Goal: Task Accomplishment & Management: Manage account settings

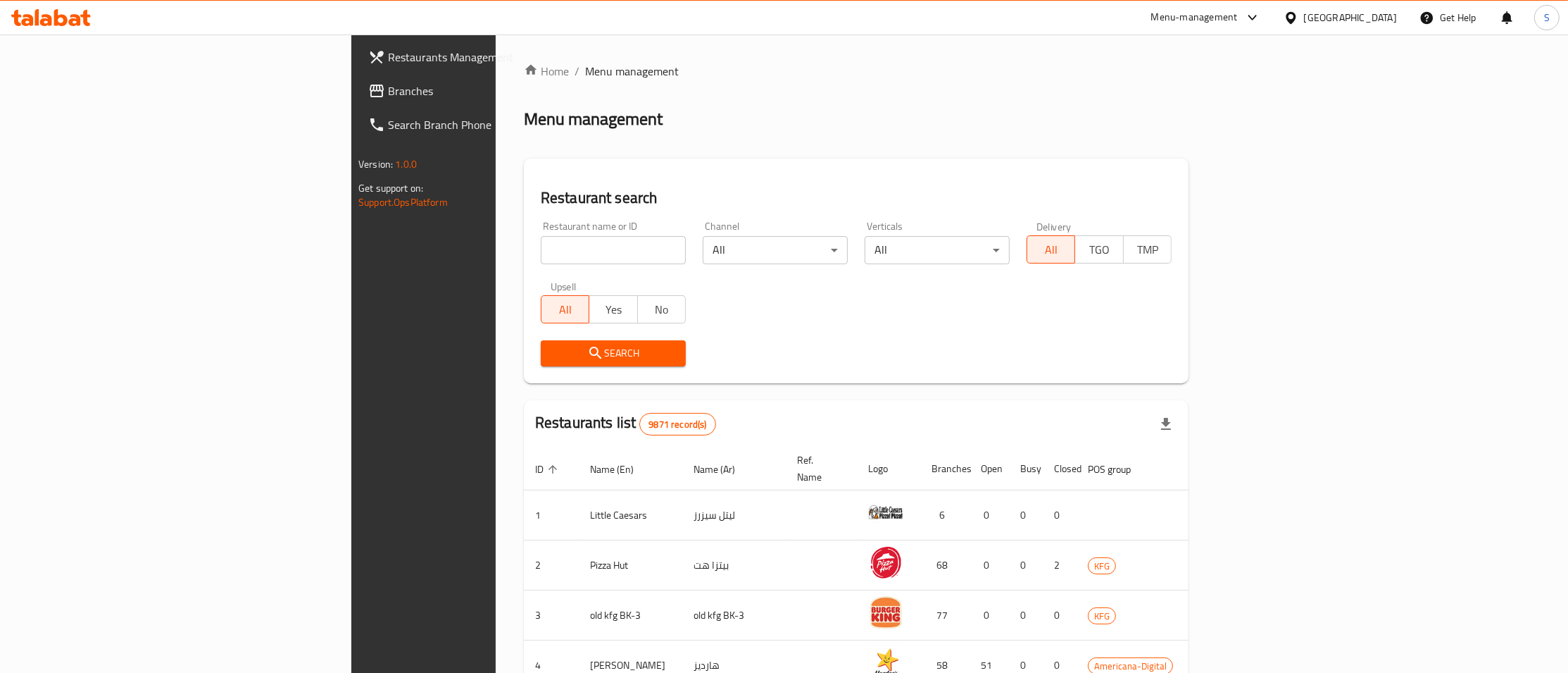
click at [524, 236] on div "Home / Menu management Menu management Restaurant search Restaurant name or ID …" at bounding box center [857, 550] width 665 height 976
click at [540, 241] on input "search" at bounding box center [613, 250] width 145 height 28
paste input "Boordqa"
type input "Boordqa"
click button "Search" at bounding box center [613, 353] width 145 height 26
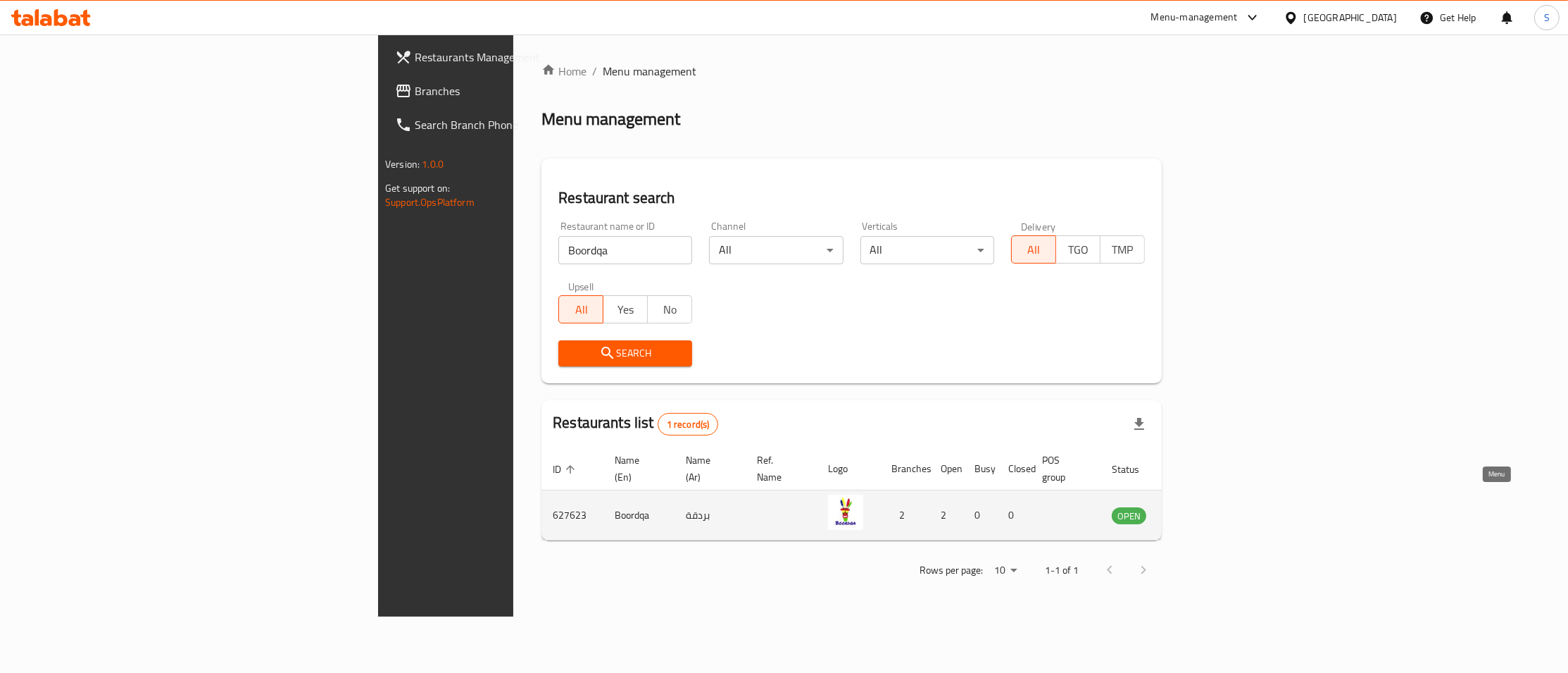
click at [1203, 506] on icon "enhanced table" at bounding box center [1194, 515] width 17 height 17
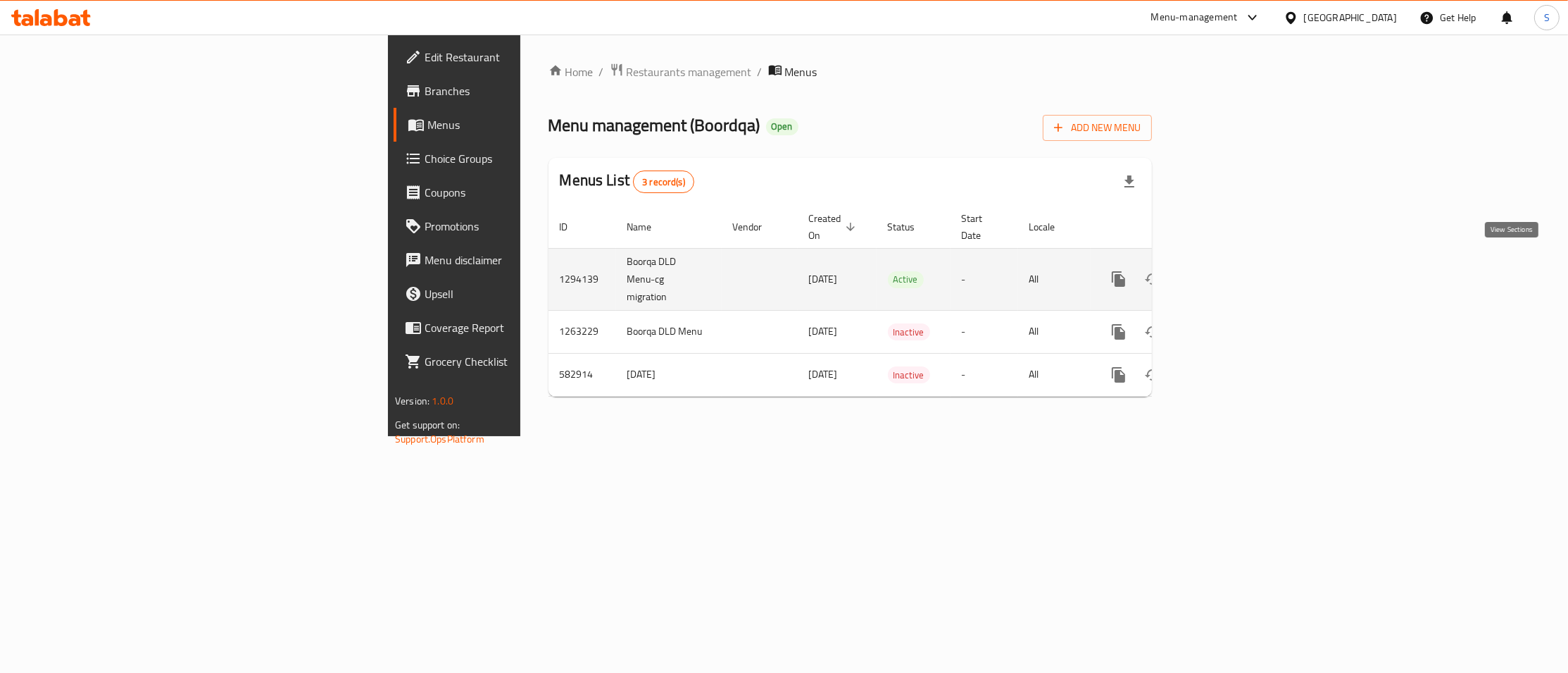
click at [1227, 272] on icon "enhanced table" at bounding box center [1220, 278] width 13 height 13
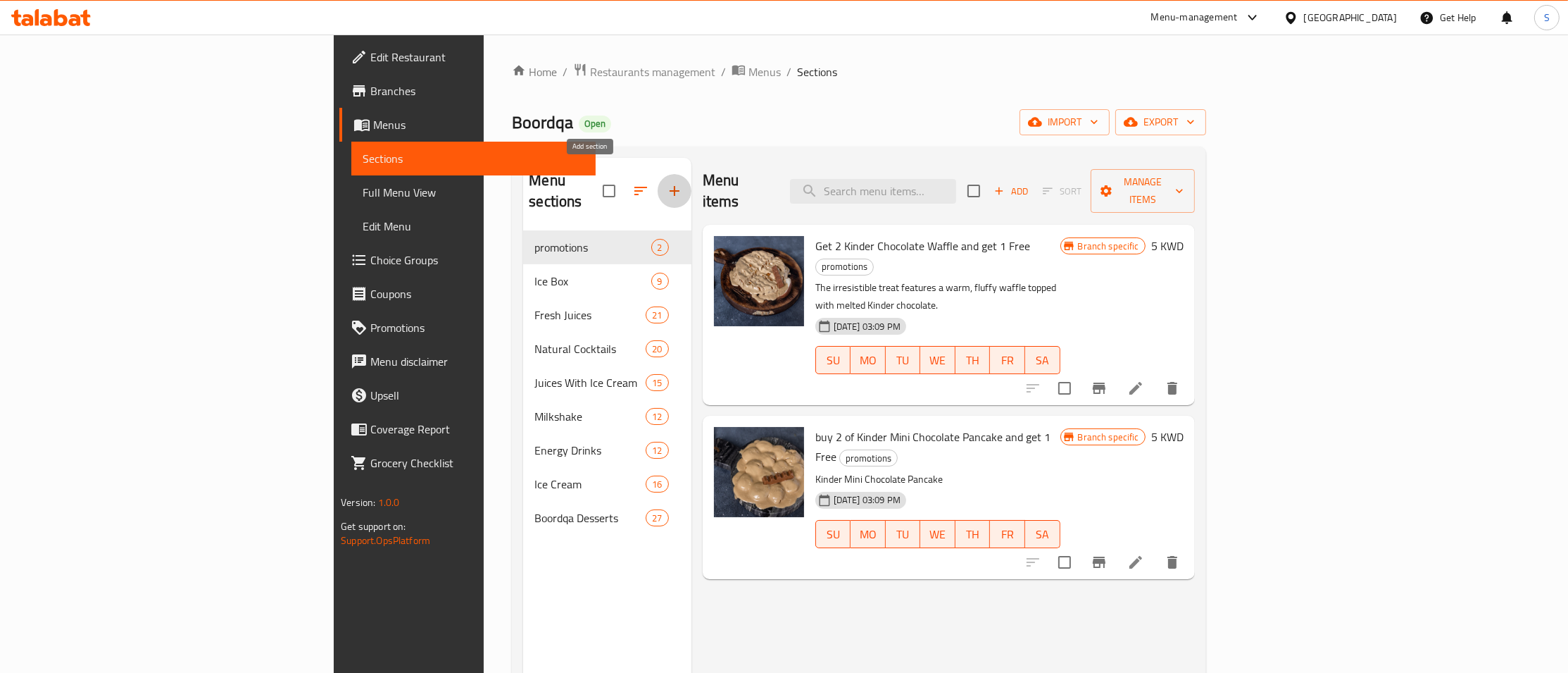
click at [666, 182] on icon "button" at bounding box center [674, 191] width 17 height 17
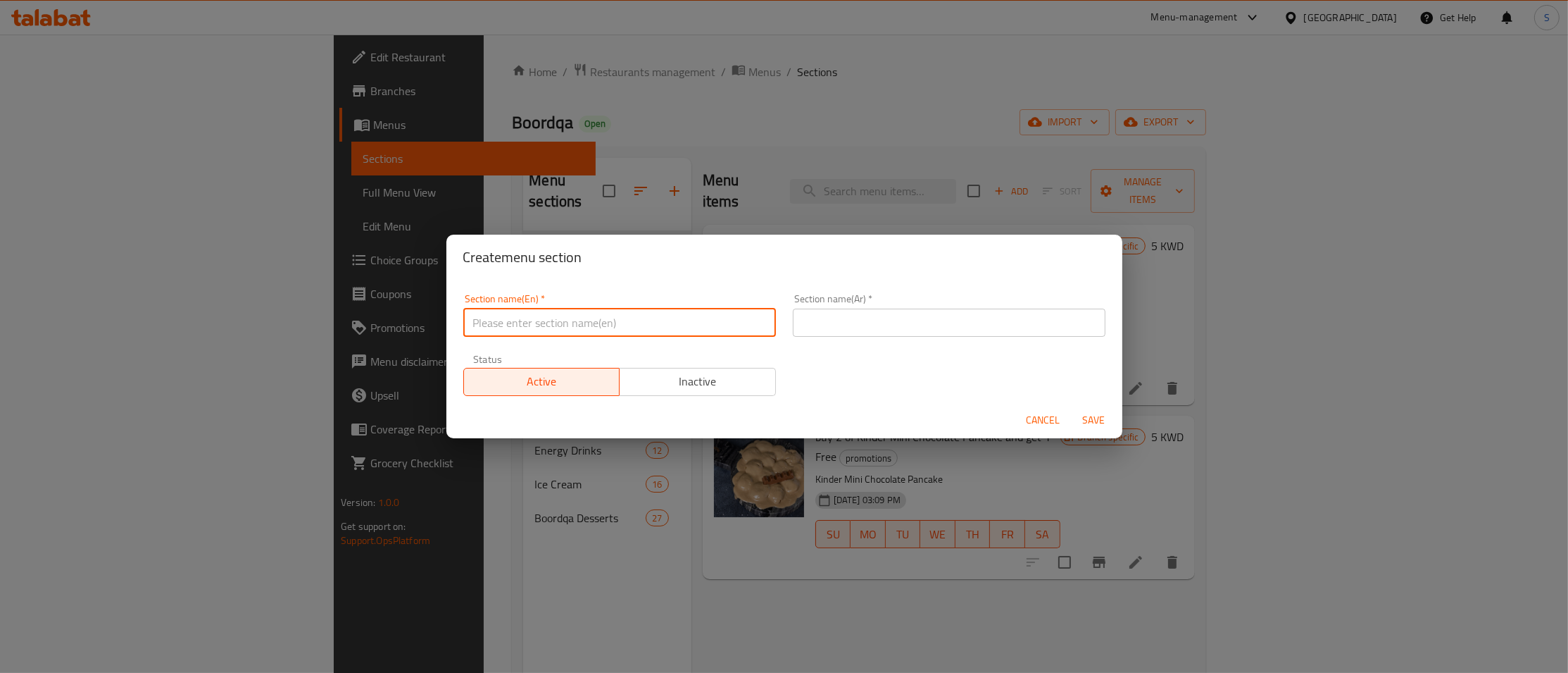
click at [674, 326] on input "text" at bounding box center [619, 322] width 313 height 28
drag, startPoint x: 662, startPoint y: 325, endPoint x: 295, endPoint y: 295, distance: 368.2
click at [463, 324] on input "1KD Offer" at bounding box center [619, 322] width 313 height 28
type input "1KD Offer"
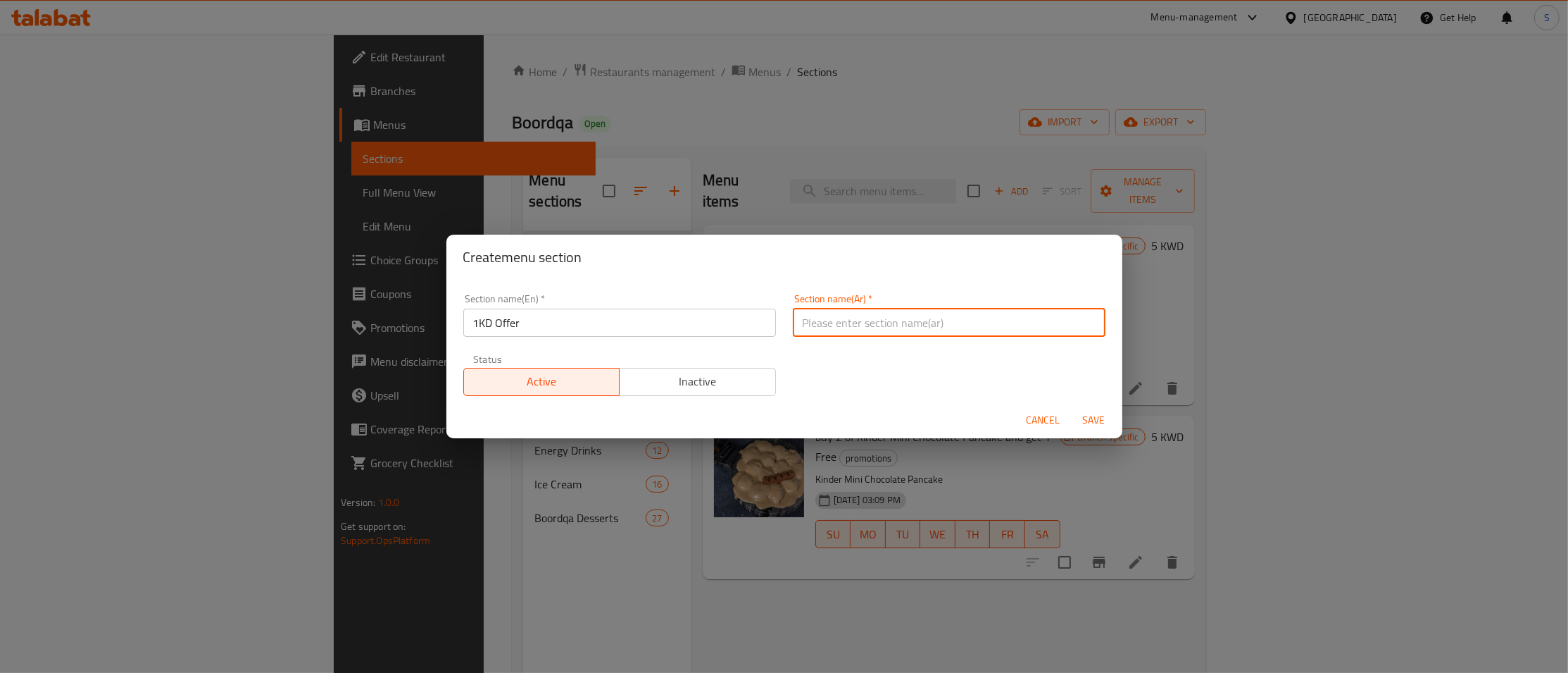
click at [916, 318] on input "text" at bounding box center [949, 322] width 313 height 28
paste input "1KD Offer"
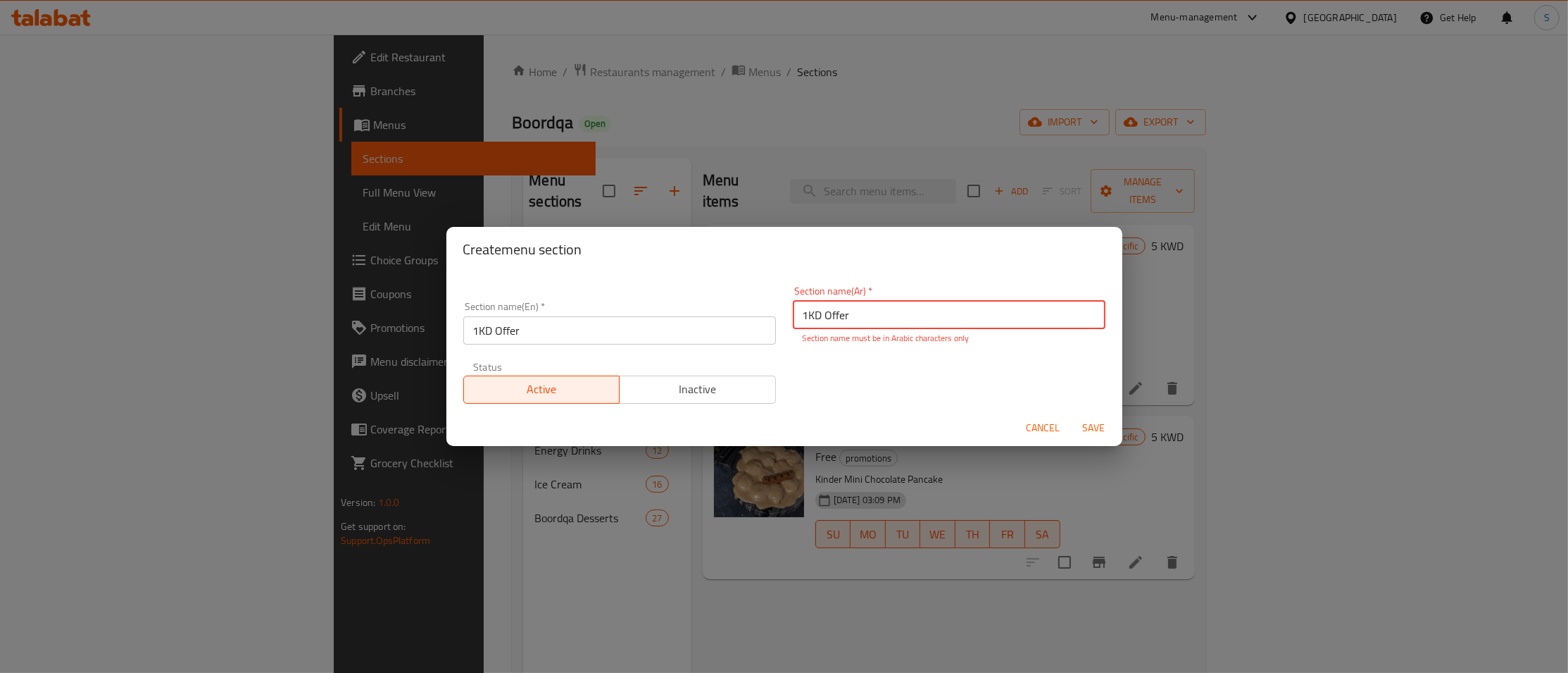
click at [926, 317] on input "1KD Offer" at bounding box center [949, 315] width 313 height 28
paste input "عرض 1 دينار"
type input "عرض 1 دينار"
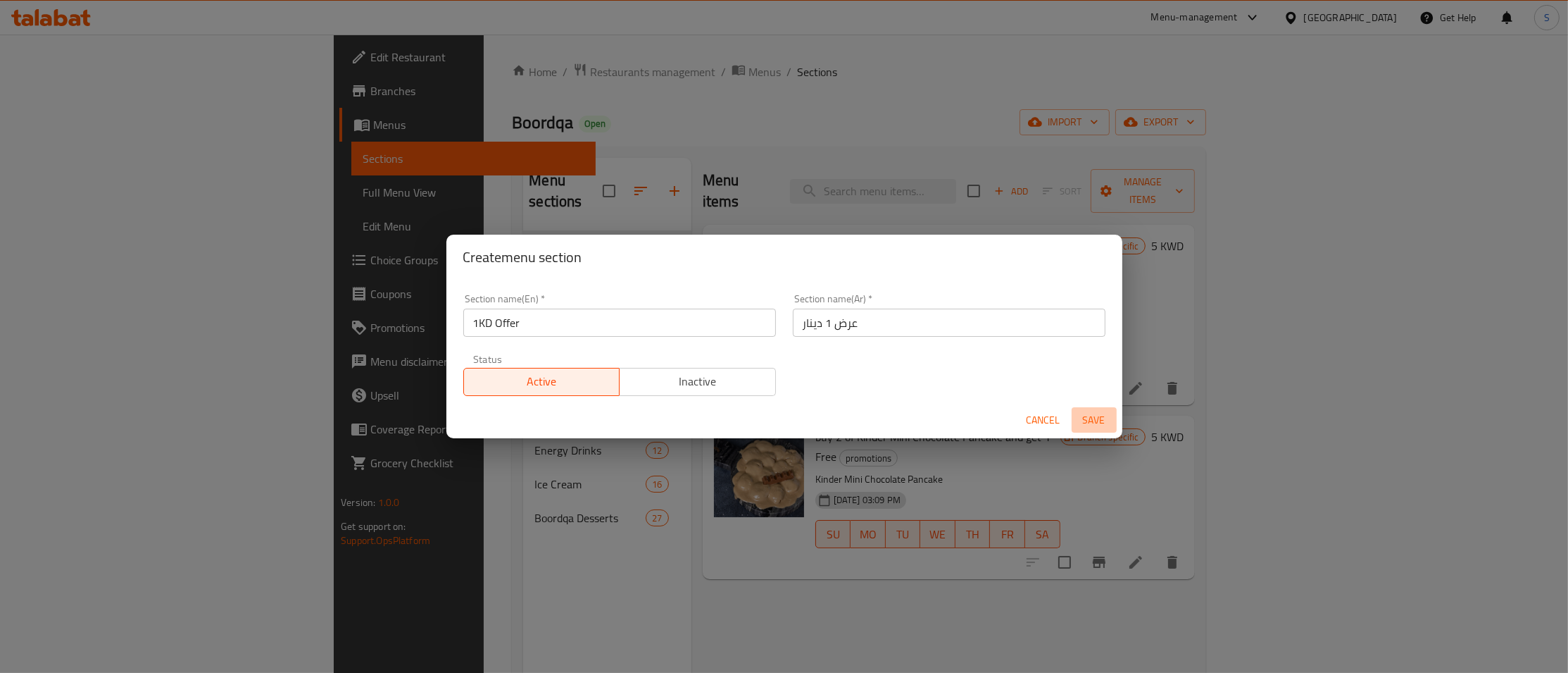
click at [1085, 427] on span "Save" at bounding box center [1094, 420] width 34 height 17
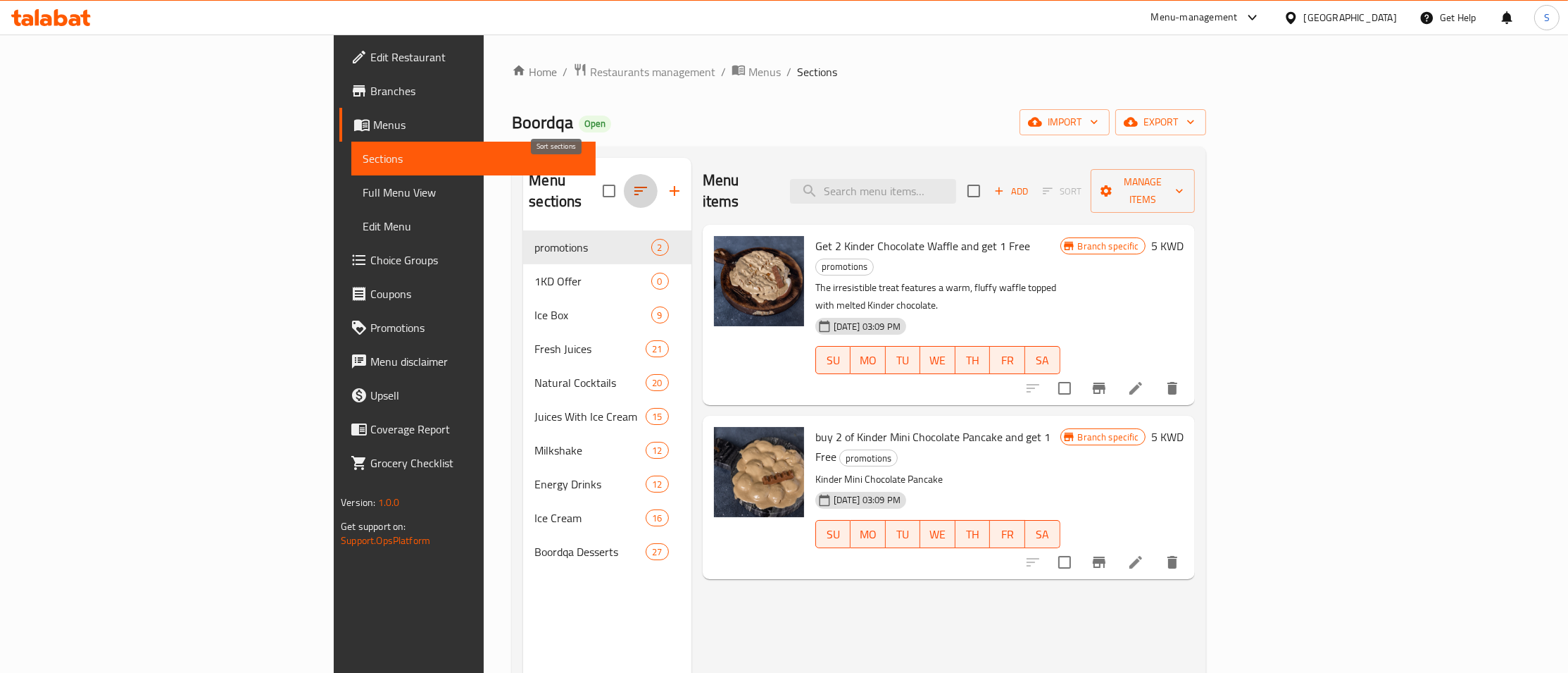
click at [632, 183] on icon "button" at bounding box center [641, 191] width 17 height 17
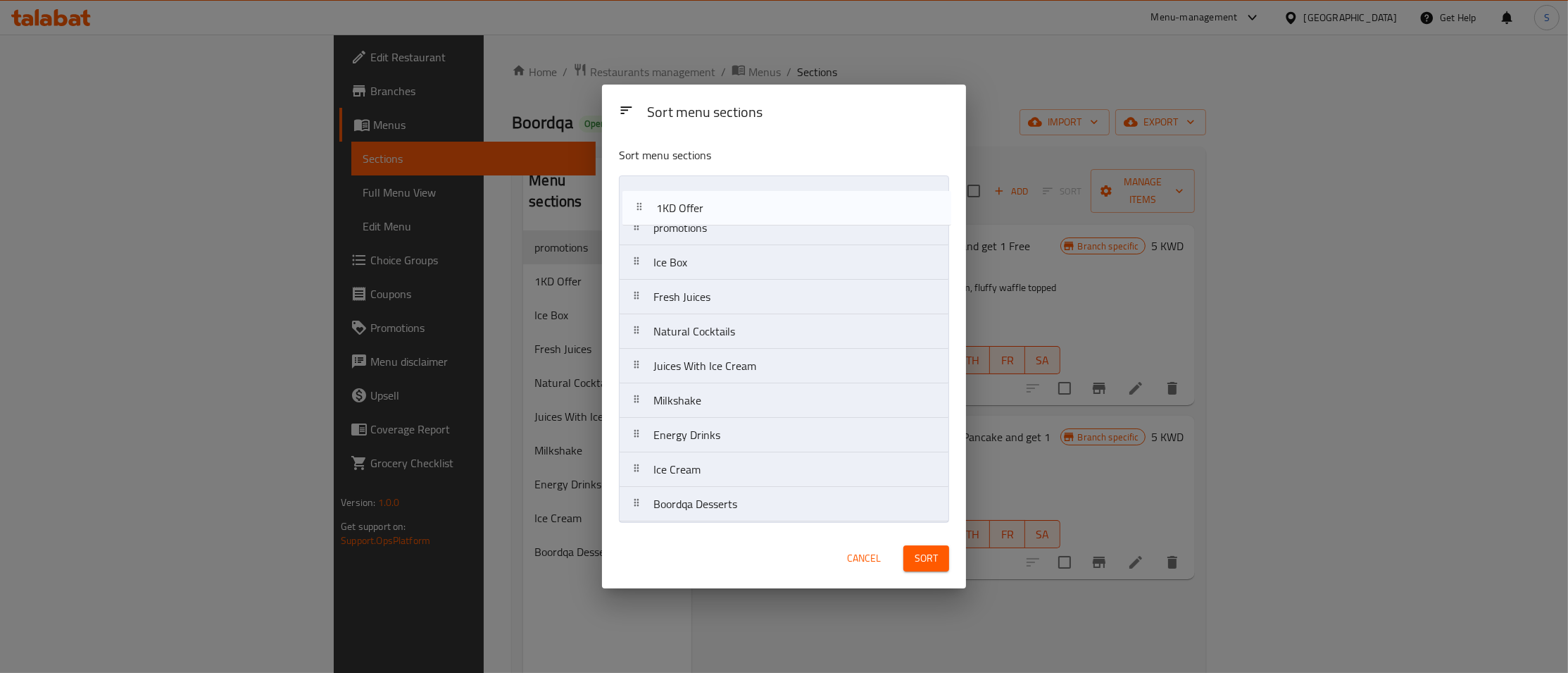
drag, startPoint x: 772, startPoint y: 221, endPoint x: 775, endPoint y: 187, distance: 34.1
click at [775, 187] on nav "promotions 1KD Offer Ice Box Fresh Juices Natural Cocktails Juices With Ice Cre…" at bounding box center [784, 348] width 330 height 346
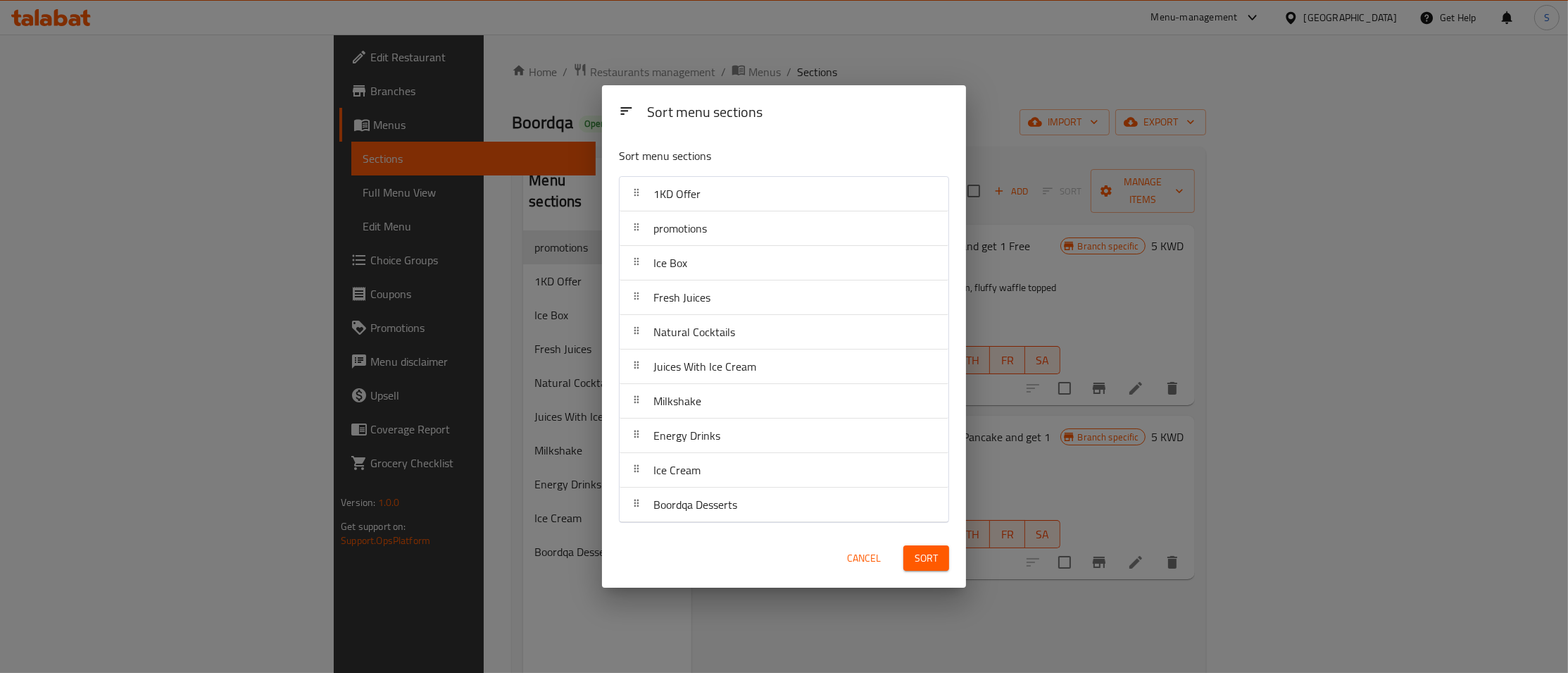
drag, startPoint x: 933, startPoint y: 560, endPoint x: 938, endPoint y: 538, distance: 22.6
click at [933, 560] on span "Sort" at bounding box center [926, 558] width 23 height 17
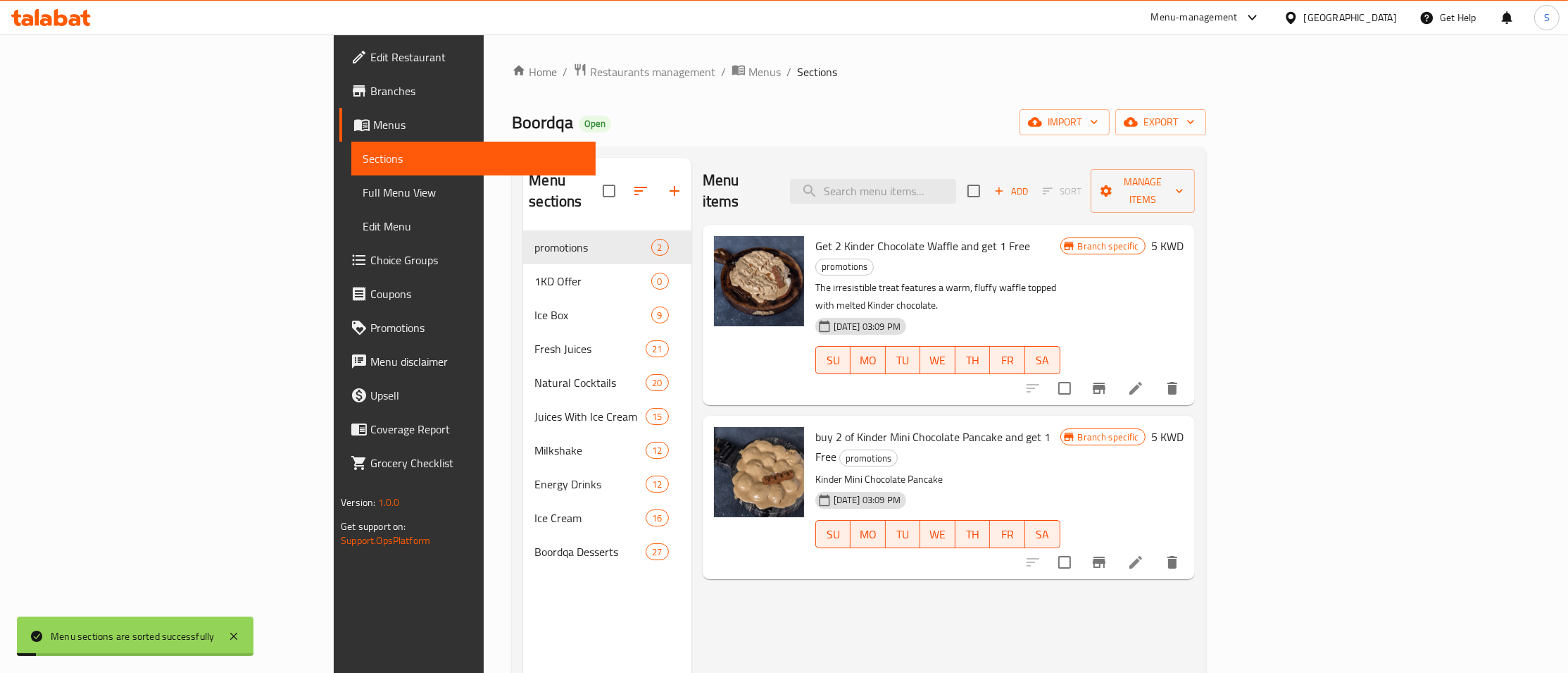
click at [967, 117] on div "Boordqa Open import export" at bounding box center [858, 122] width 693 height 26
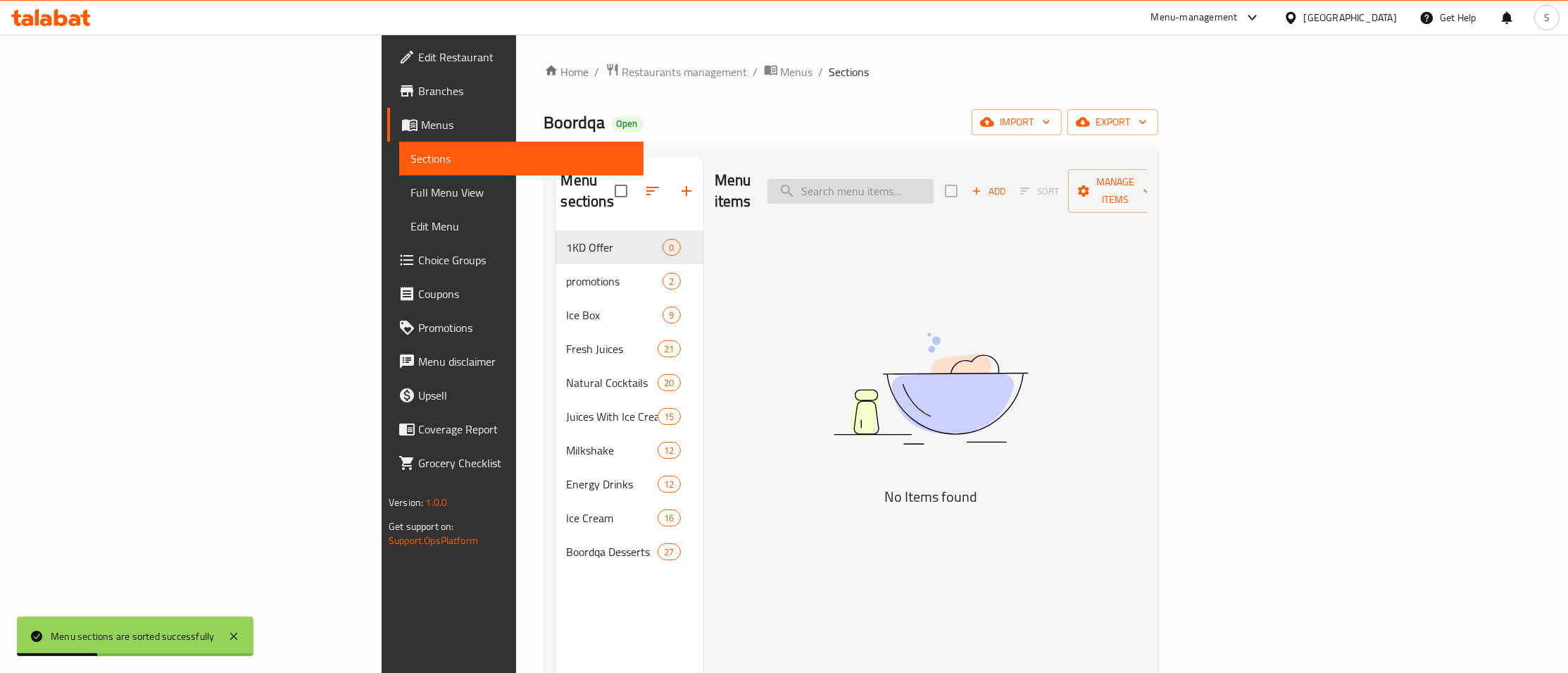
click at [934, 186] on input "search" at bounding box center [850, 191] width 166 height 25
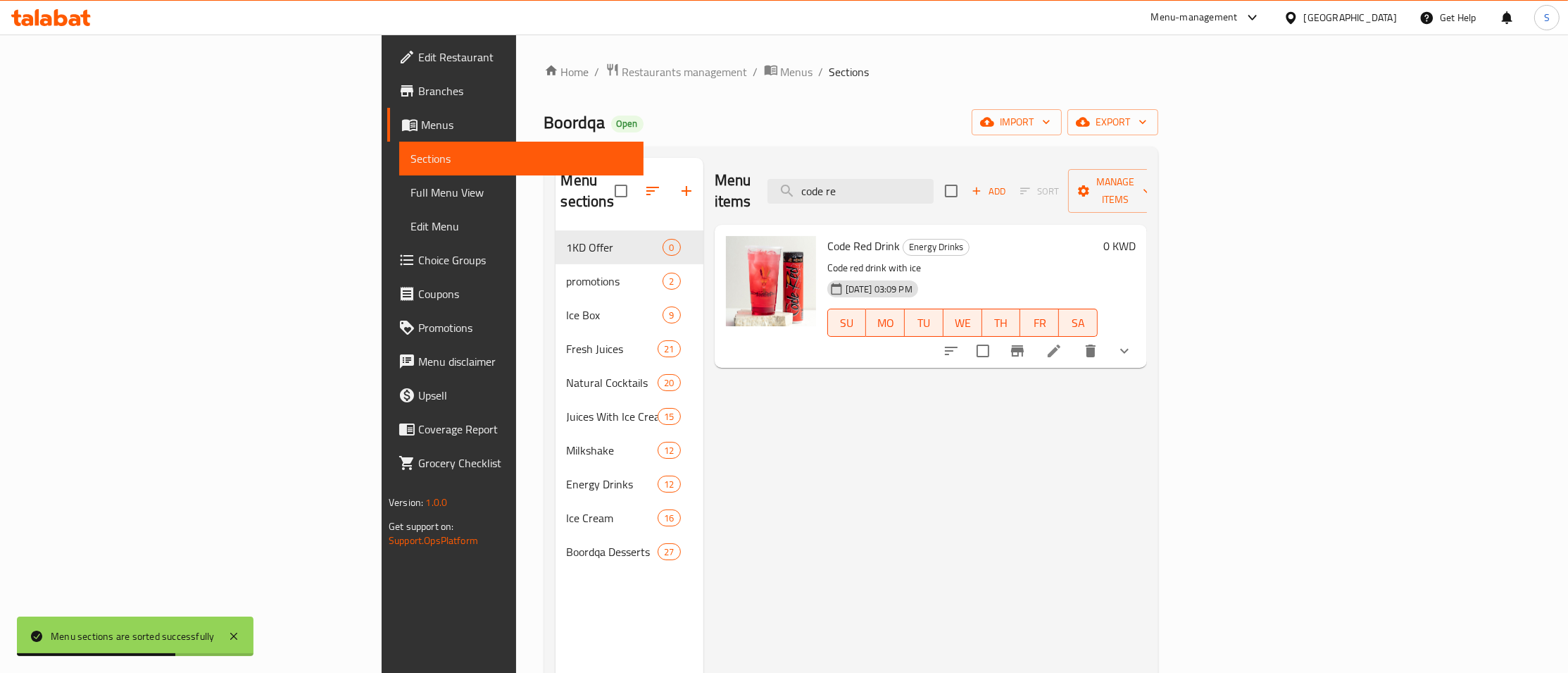
type input "code re"
click at [1133, 342] on icon "show more" at bounding box center [1125, 351] width 17 height 17
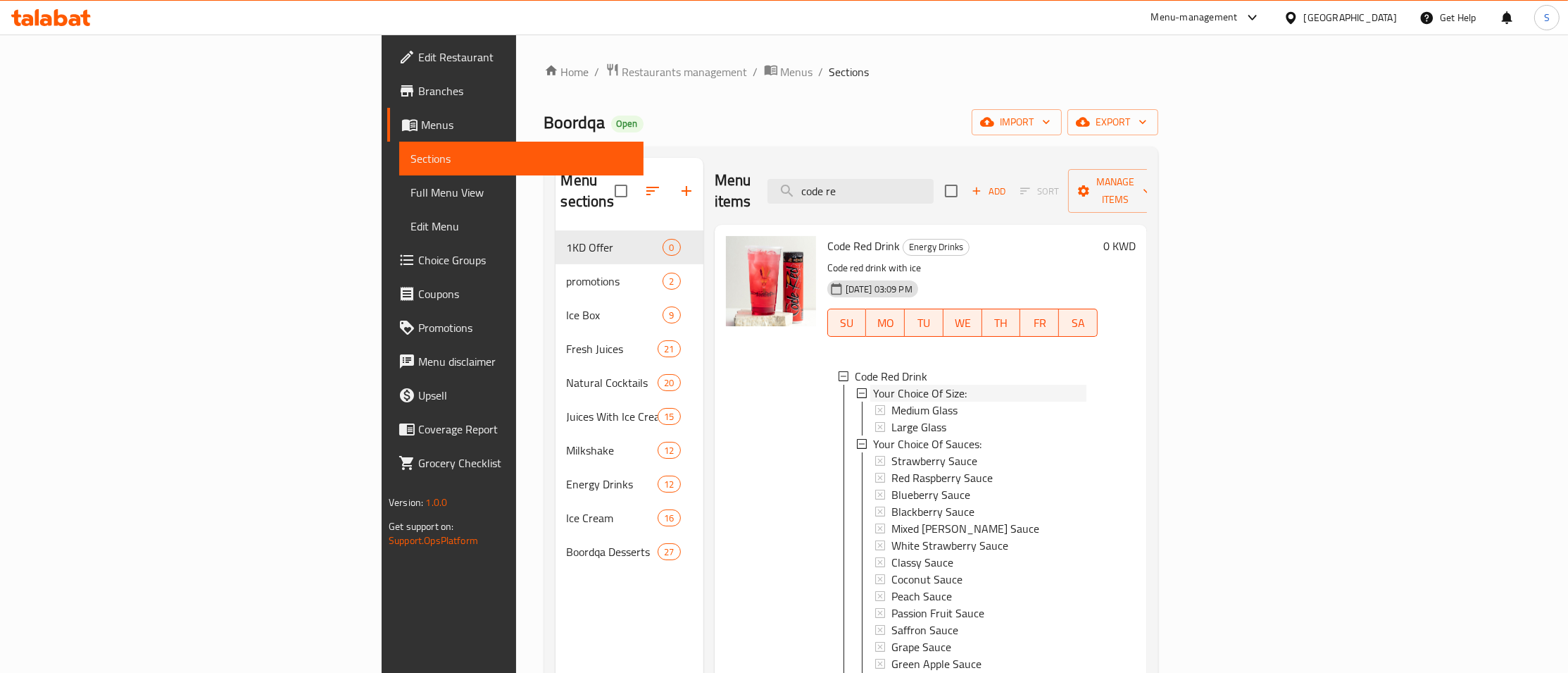
click at [873, 385] on span "Your Choice Of Size:" at bounding box center [919, 394] width 94 height 17
click at [873, 401] on span "Your Choice Of Sauces:" at bounding box center [927, 410] width 108 height 17
click at [873, 385] on span "Your Choice Of Size:" at bounding box center [919, 394] width 94 height 17
click at [892, 419] on span "Large Glass" at bounding box center [919, 427] width 55 height 17
click at [839, 371] on icon at bounding box center [843, 376] width 9 height 9
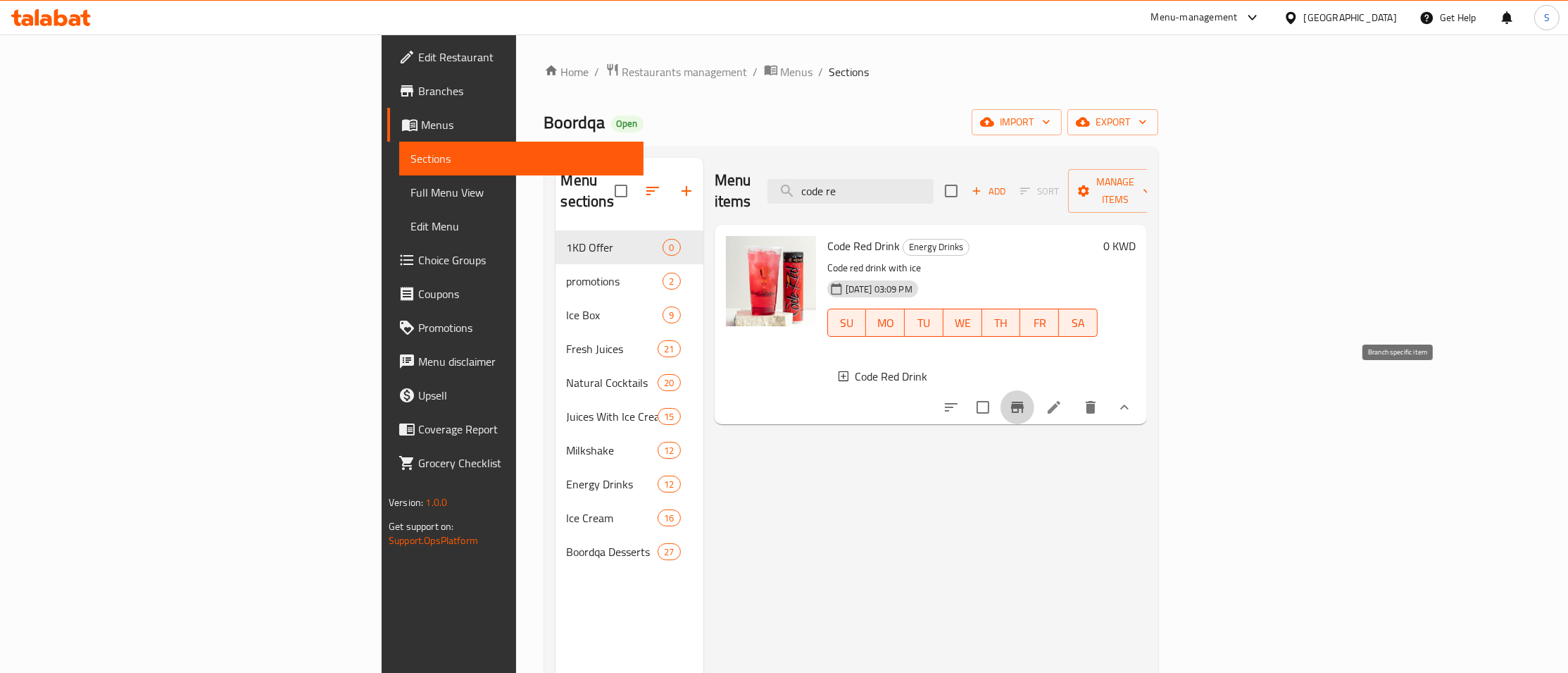
click at [1034, 390] on button "Branch-specific-item" at bounding box center [1017, 407] width 34 height 34
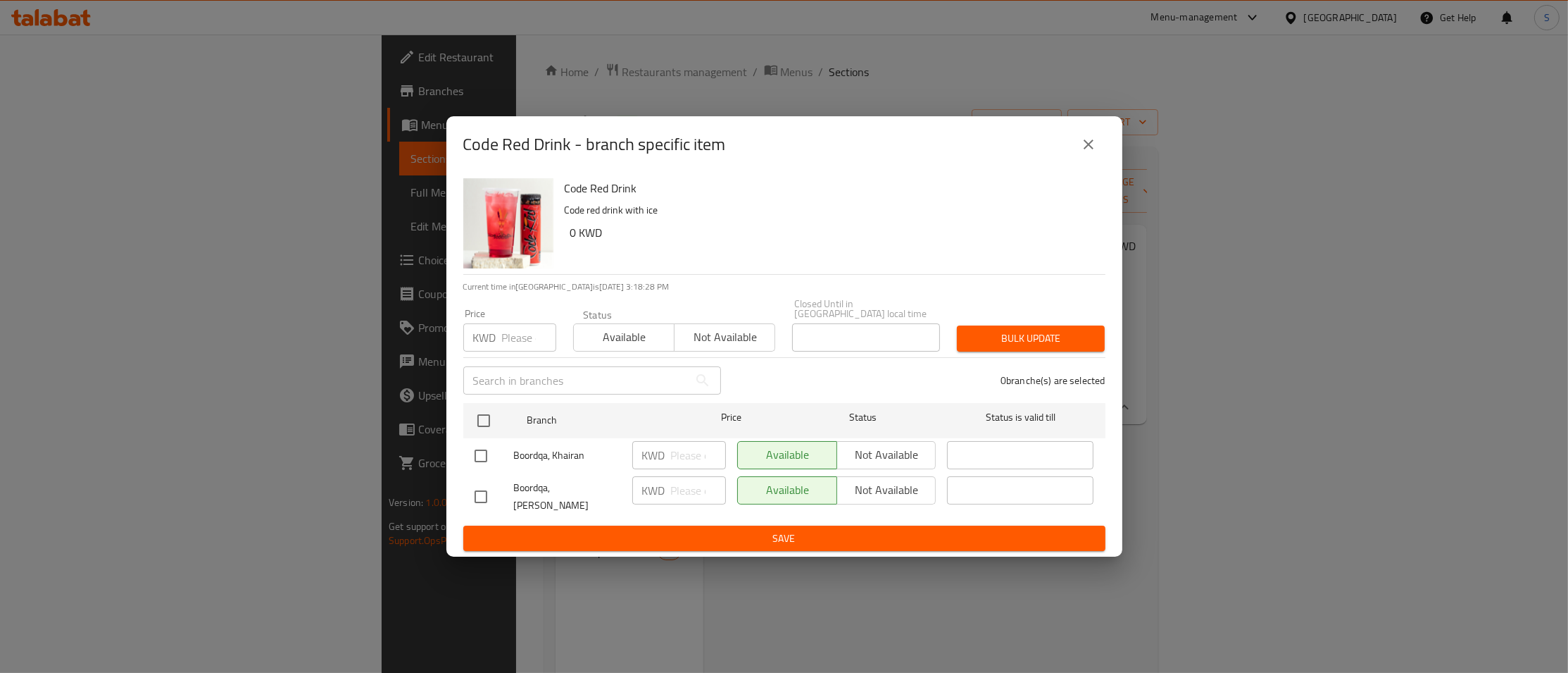
click at [658, 82] on div "Code Red Drink - branch specific item Code Red Drink Code red drink with ice 0 …" at bounding box center [784, 336] width 1568 height 673
click at [1094, 153] on icon "close" at bounding box center [1089, 144] width 17 height 17
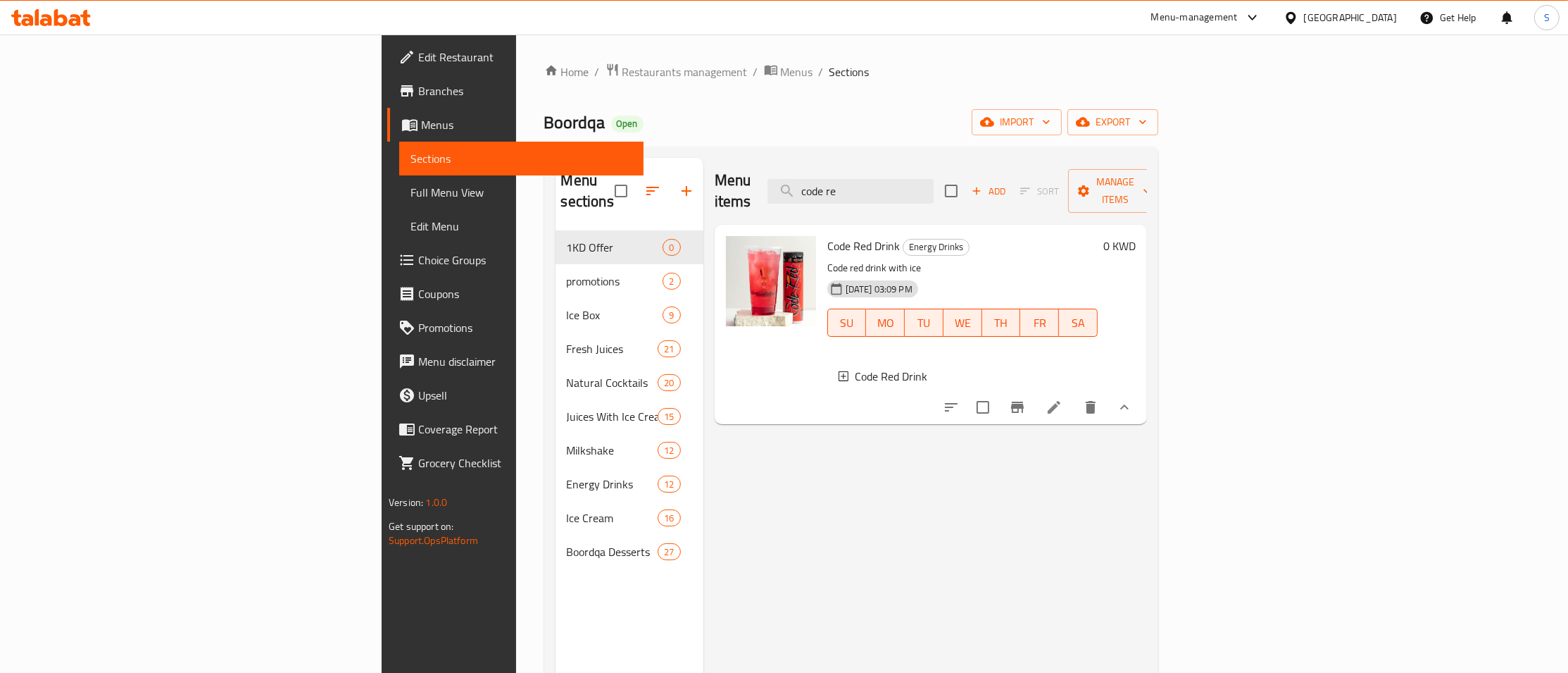
click at [705, 146] on div "Home / Restaurants management / Menus / Sections Boordqa Open import export Men…" at bounding box center [851, 452] width 614 height 780
click at [623, 72] on span "Restaurants management" at bounding box center [686, 72] width 125 height 17
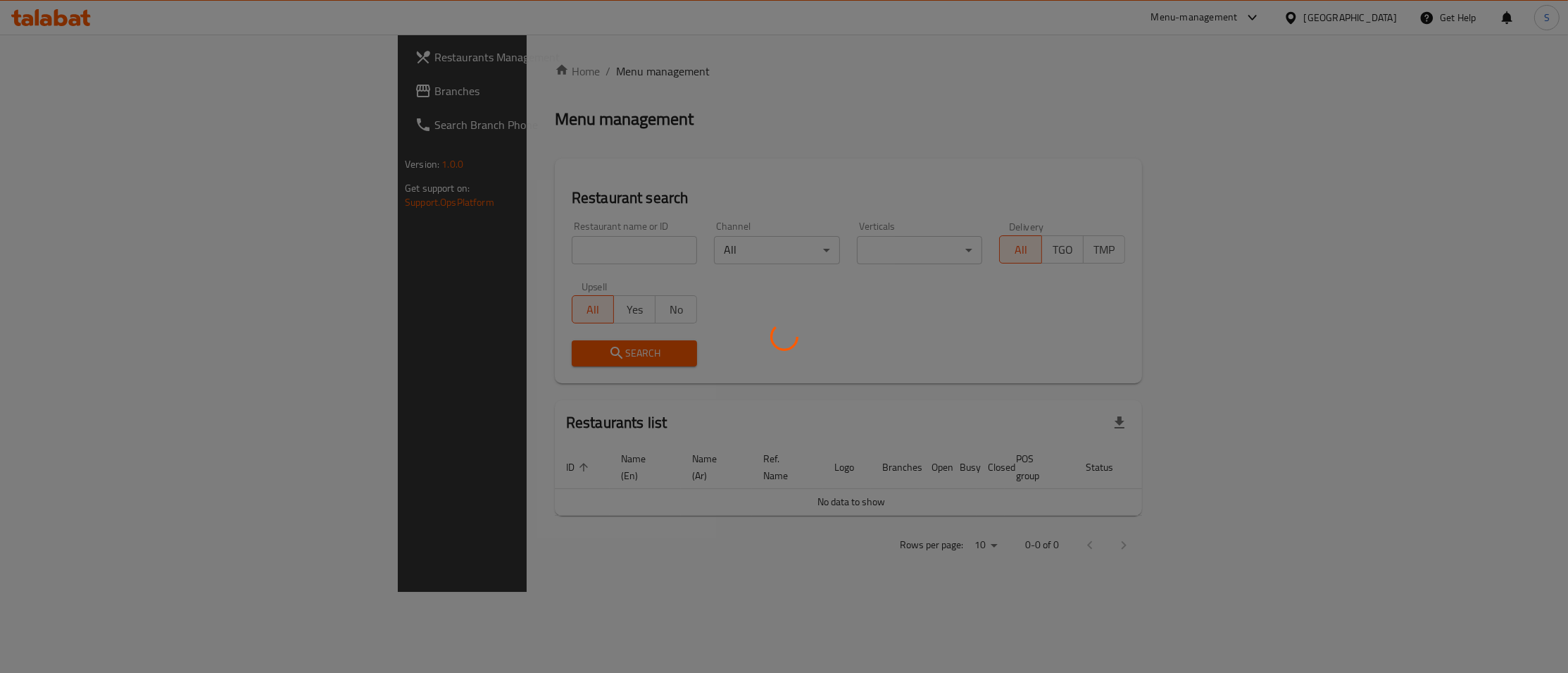
click at [71, 84] on div at bounding box center [784, 336] width 1568 height 673
click at [62, 100] on div at bounding box center [784, 336] width 1568 height 673
click at [60, 88] on div at bounding box center [784, 336] width 1568 height 673
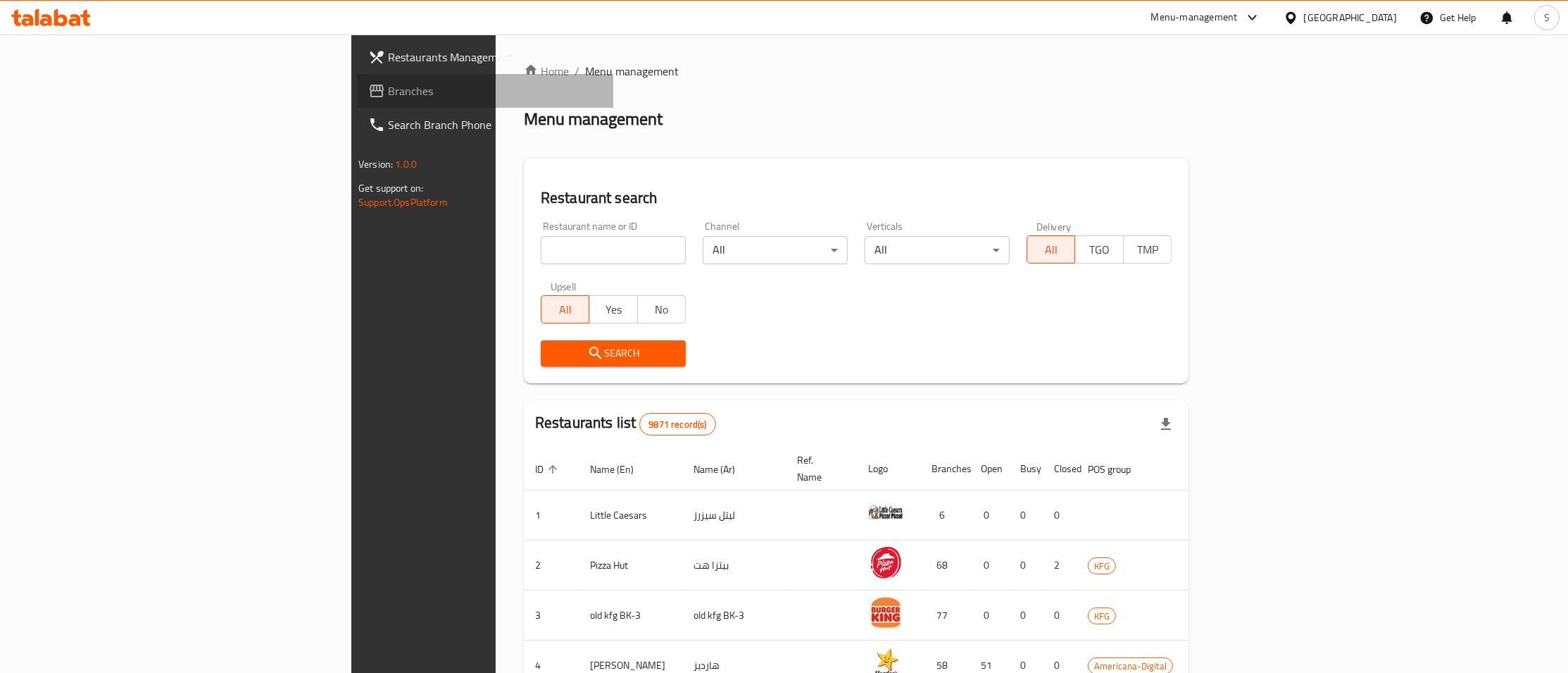
click at [388, 96] on span "Branches" at bounding box center [495, 91] width 214 height 17
drag, startPoint x: 470, startPoint y: 229, endPoint x: 472, endPoint y: 242, distance: 13.2
click at [540, 241] on div "Restaurant name or ID Restaurant name or ID" at bounding box center [613, 242] width 145 height 43
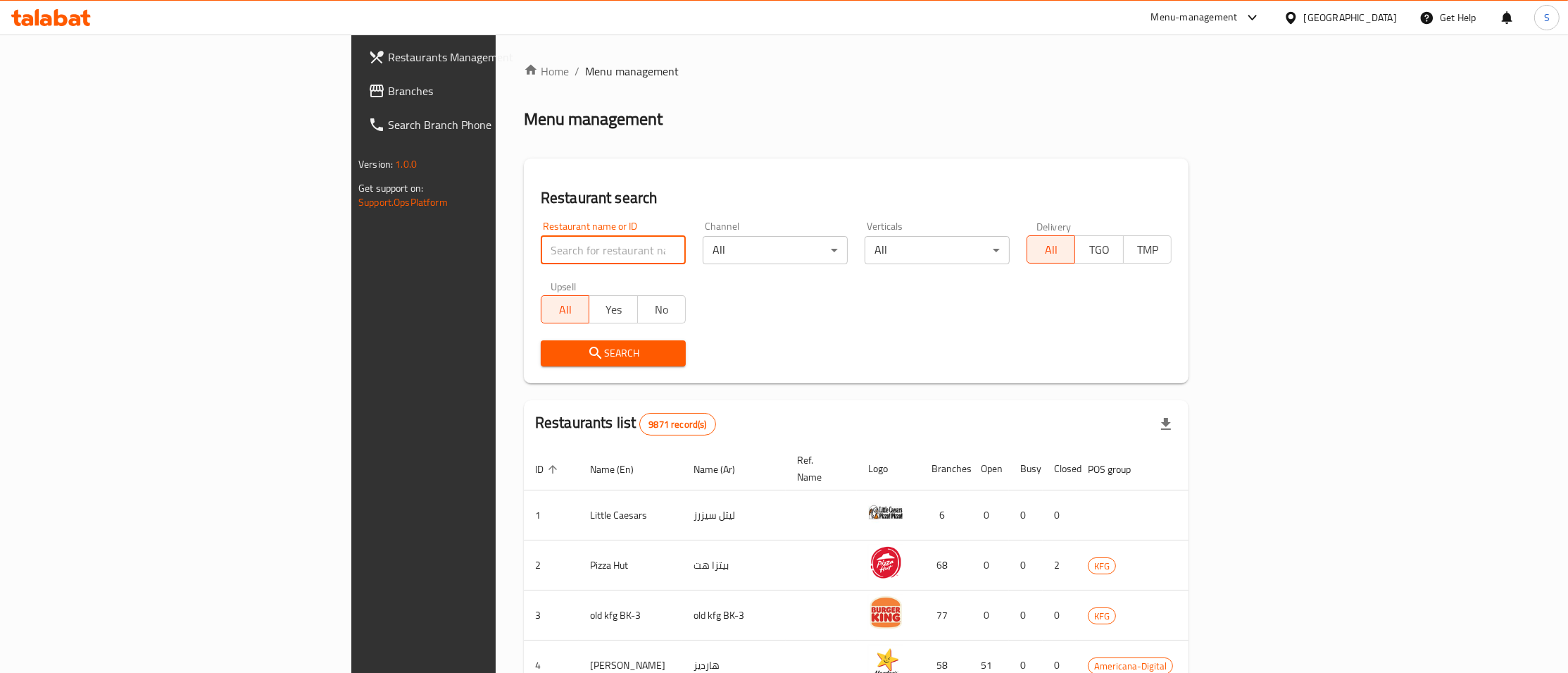
click at [540, 242] on input "search" at bounding box center [613, 250] width 145 height 28
type input "magan"
click button "Search" at bounding box center [613, 353] width 145 height 26
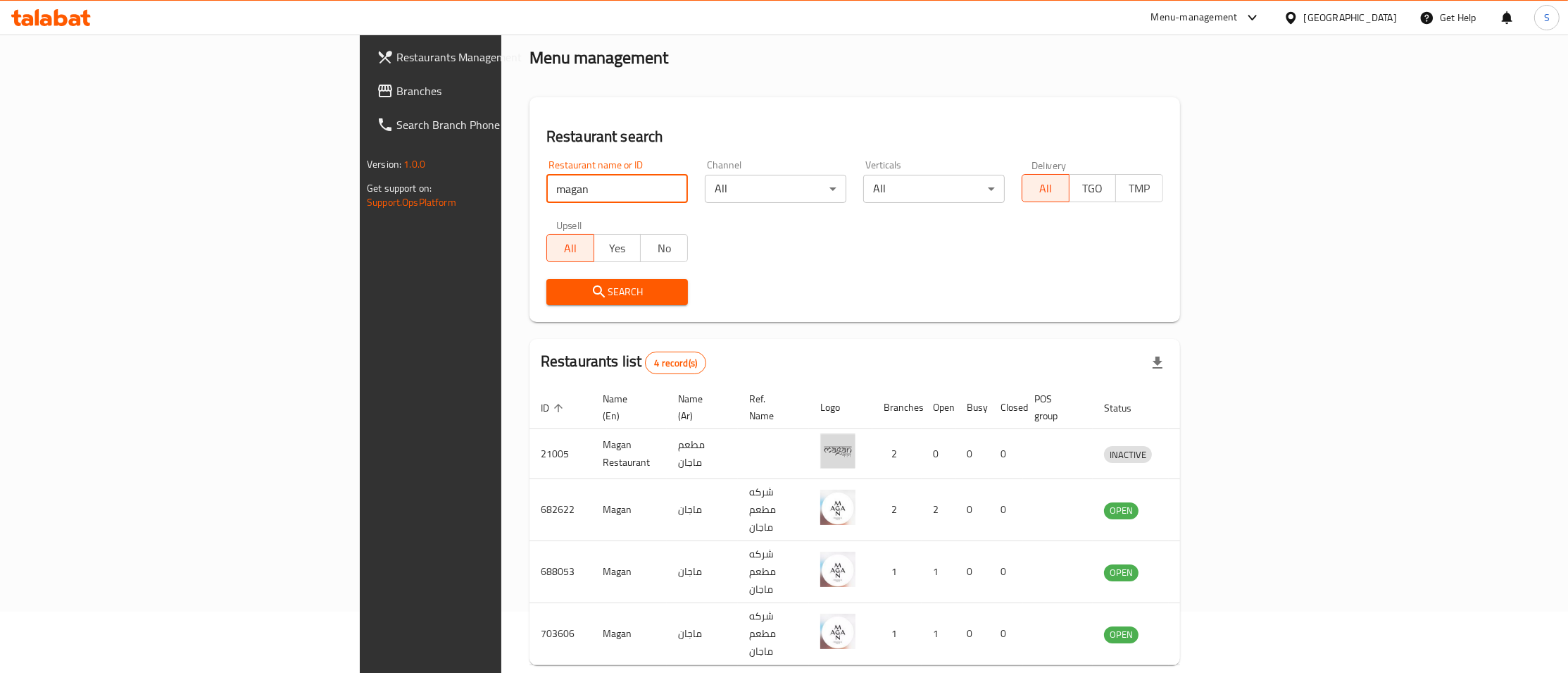
scroll to position [78, 0]
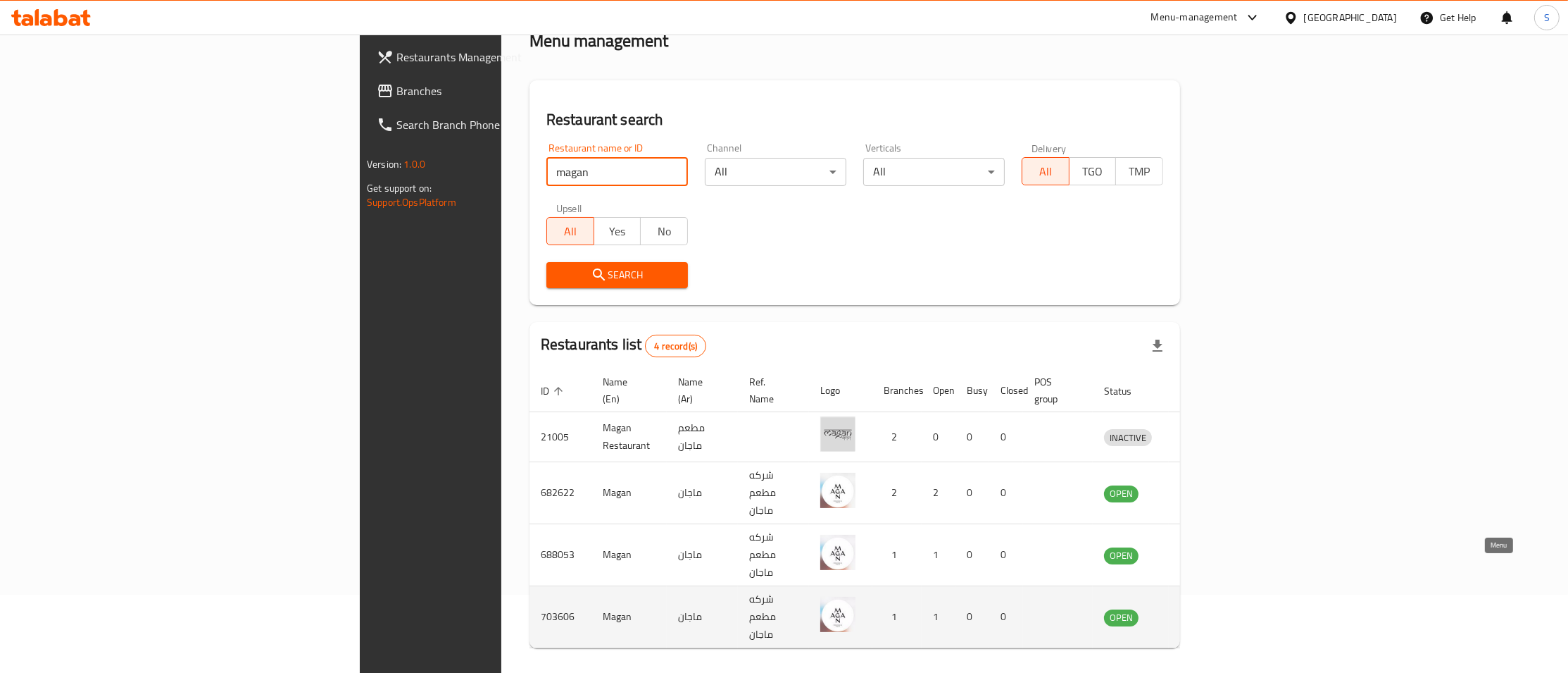
click at [1197, 611] on icon "enhanced table" at bounding box center [1189, 617] width 15 height 12
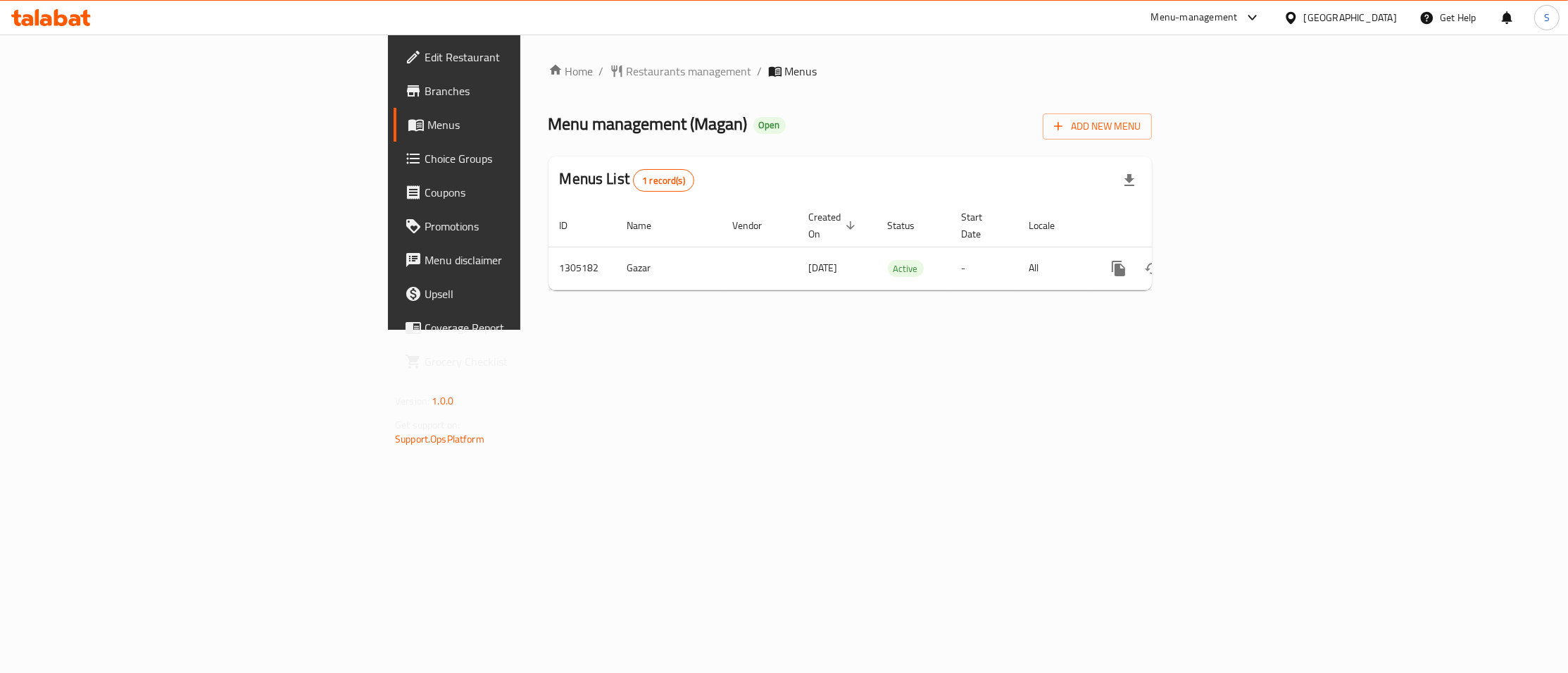
click at [424, 88] on span "Branches" at bounding box center [531, 91] width 214 height 17
